Goal: Task Accomplishment & Management: Use online tool/utility

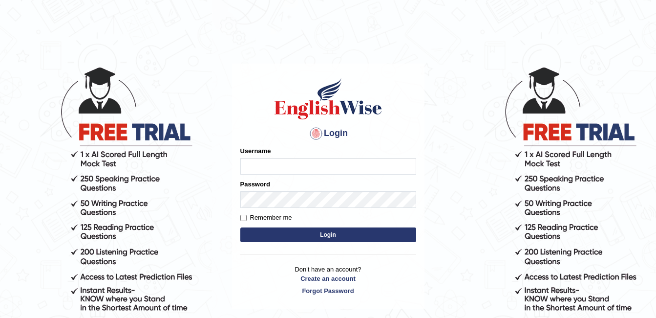
drag, startPoint x: 0, startPoint y: 0, endPoint x: 322, endPoint y: 166, distance: 362.0
click at [322, 166] on input "Username" at bounding box center [328, 166] width 176 height 17
type input "RishniShineli"
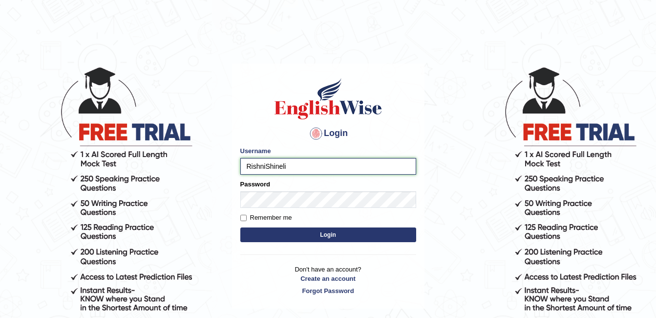
click at [304, 165] on input "RishniShineli" at bounding box center [328, 166] width 176 height 17
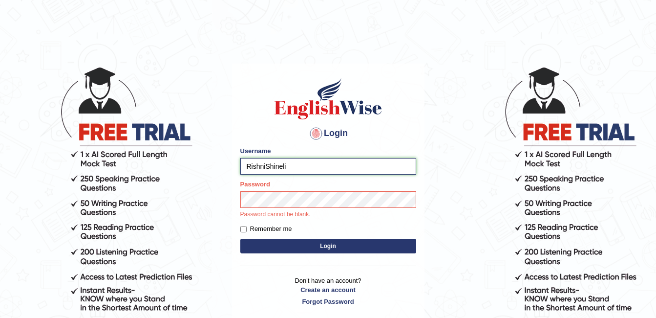
drag, startPoint x: 304, startPoint y: 165, endPoint x: 91, endPoint y: 98, distance: 222.6
click at [91, 98] on body "Login Please fix the following errors: Username RishniShineli Password Password…" at bounding box center [328, 192] width 656 height 318
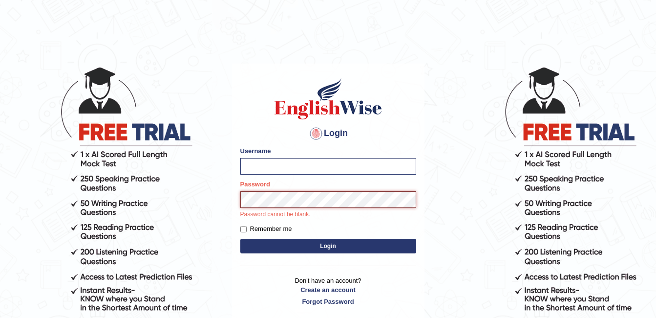
click at [252, 198] on div "Password Password cannot be blank." at bounding box center [328, 199] width 176 height 40
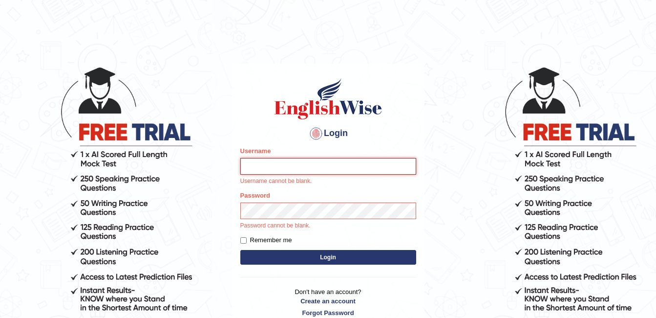
click at [250, 167] on input "Username" at bounding box center [328, 166] width 176 height 17
type input "RishniShineli"
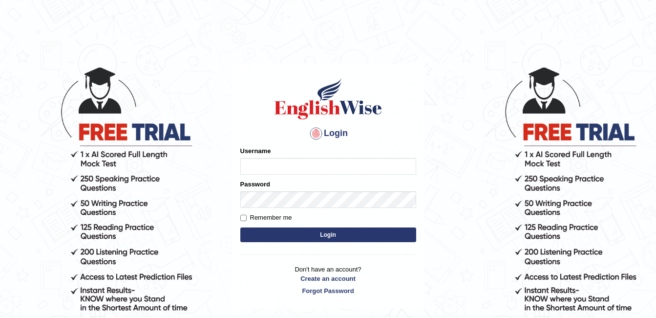
click at [245, 161] on input "Username" at bounding box center [328, 166] width 176 height 17
type input "RishniShineli"
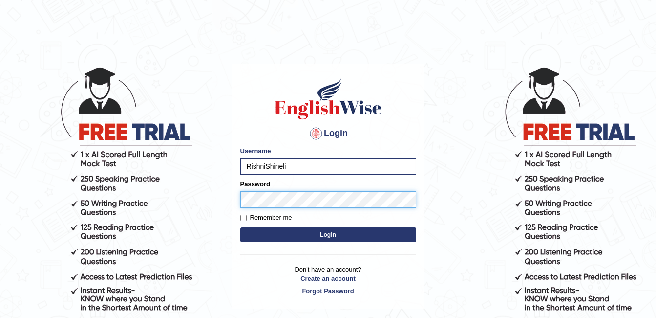
click at [240, 227] on button "Login" at bounding box center [328, 234] width 176 height 15
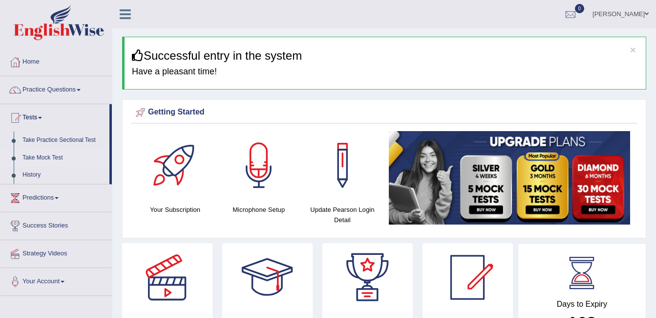
click at [44, 153] on link "Take Mock Test" at bounding box center [63, 158] width 91 height 18
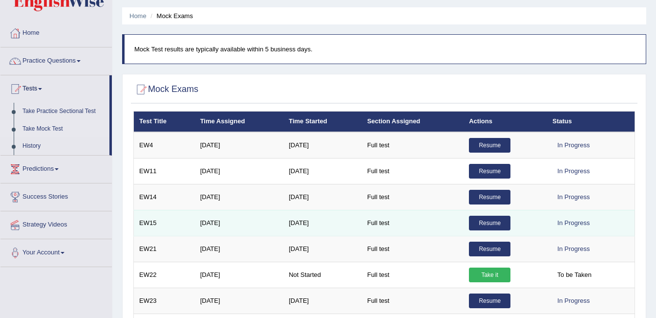
scroll to position [30, 0]
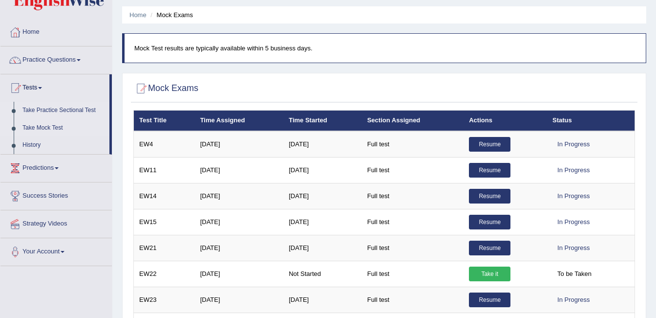
click at [63, 108] on link "Take Practice Sectional Test" at bounding box center [63, 111] width 91 height 18
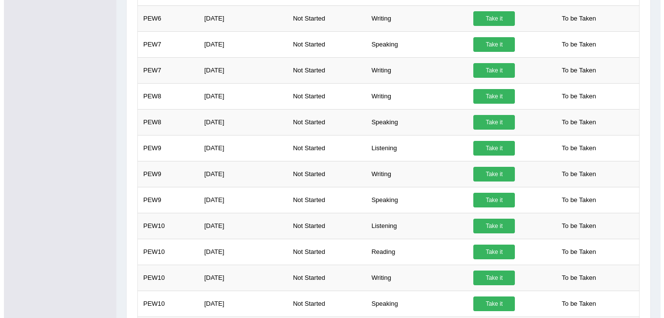
scroll to position [463, 0]
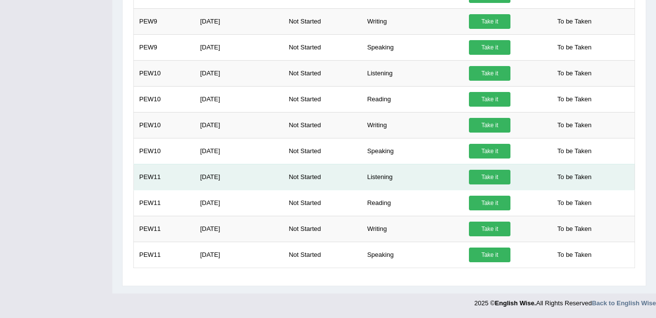
click at [479, 179] on link "Take it" at bounding box center [490, 177] width 42 height 15
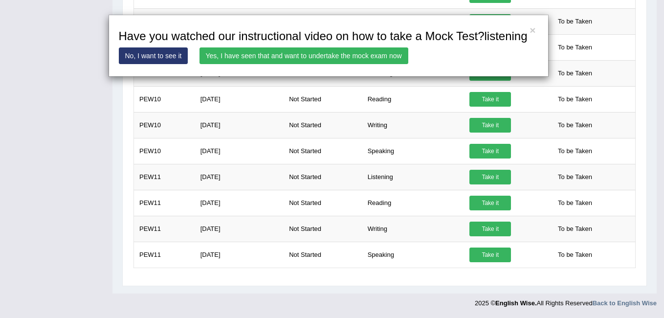
click at [350, 56] on link "Yes, I have seen that and want to undertake the mock exam now" at bounding box center [303, 55] width 209 height 17
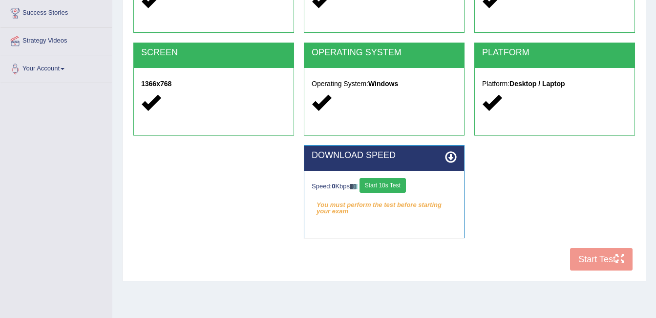
scroll to position [161, 0]
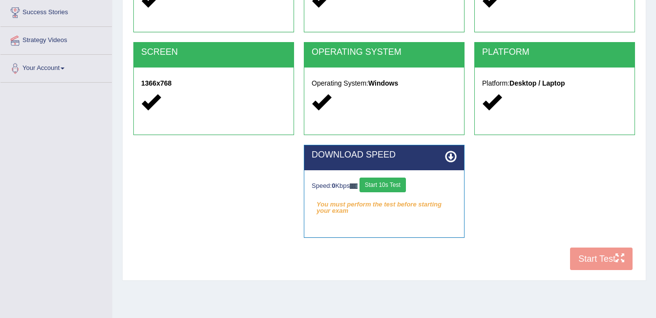
click at [377, 188] on button "Start 10s Test" at bounding box center [383, 184] width 46 height 15
